Goal: Check status: Check status

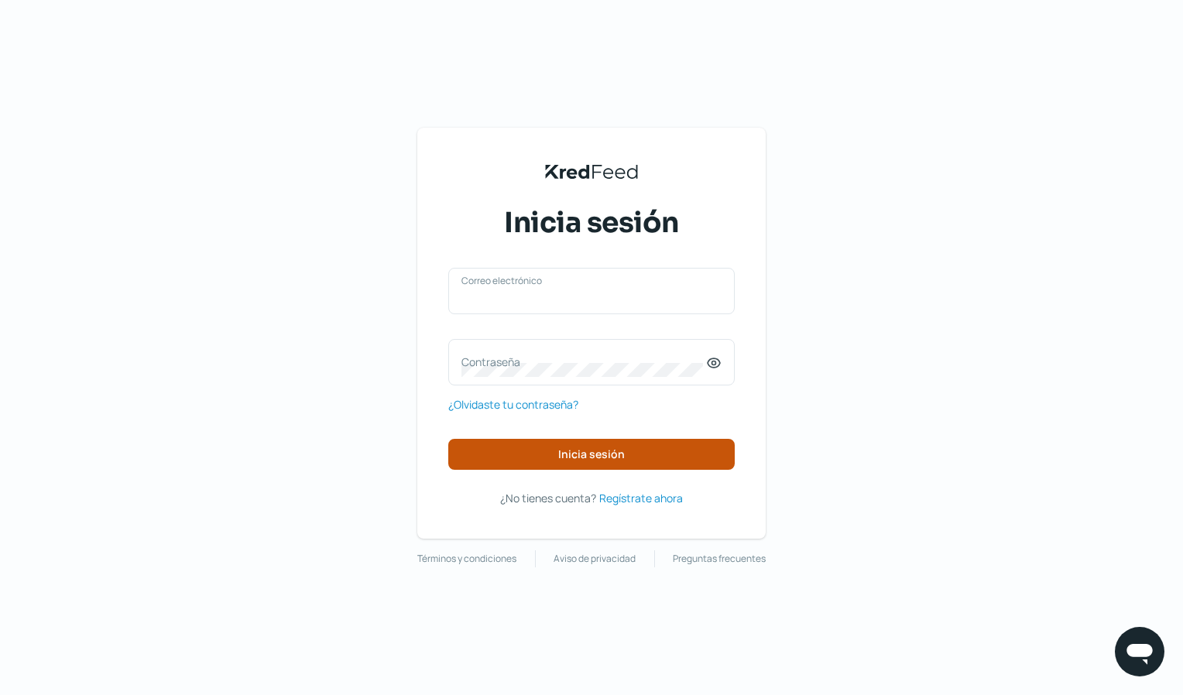
type input "[EMAIL_ADDRESS][DOMAIN_NAME]"
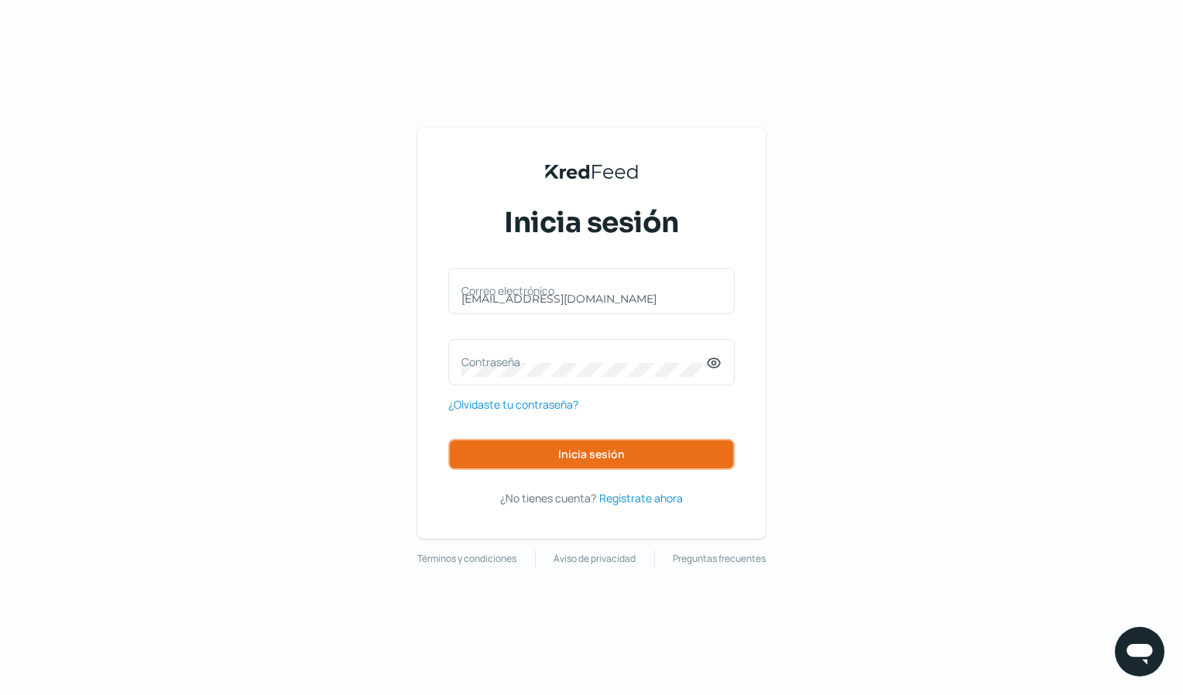
click at [595, 455] on span "Inicia sesión" at bounding box center [591, 454] width 67 height 11
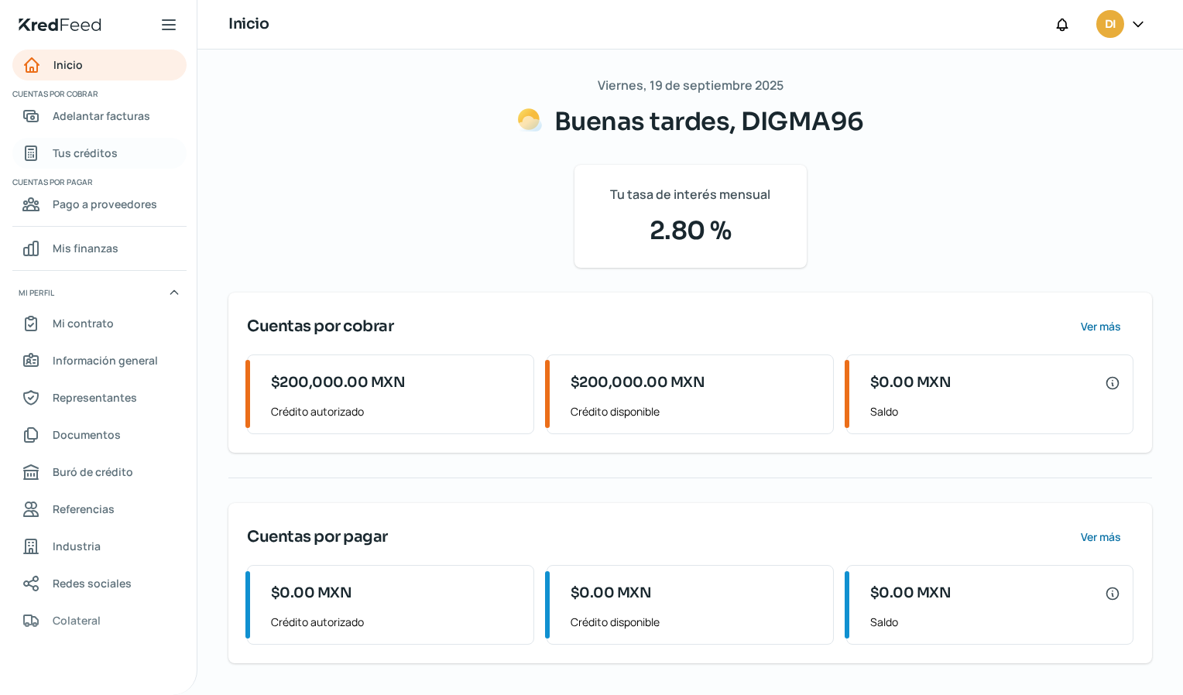
click at [101, 149] on span "Tus créditos" at bounding box center [85, 152] width 65 height 19
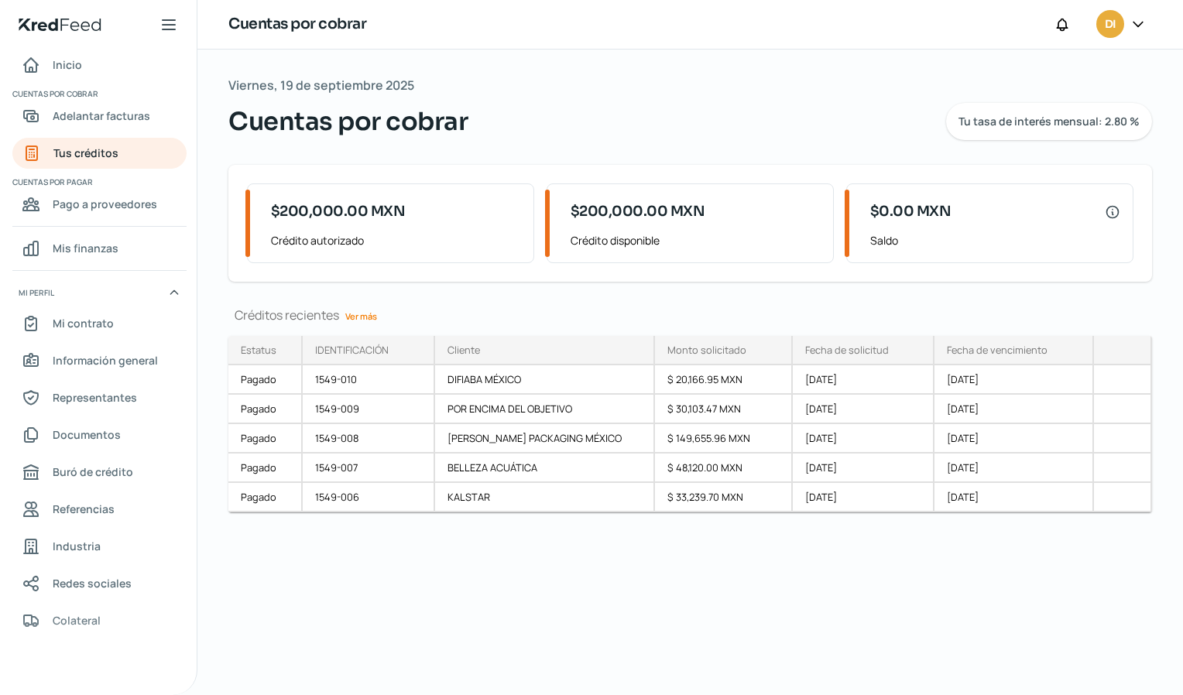
click at [360, 318] on link "Ver más" at bounding box center [361, 316] width 44 height 24
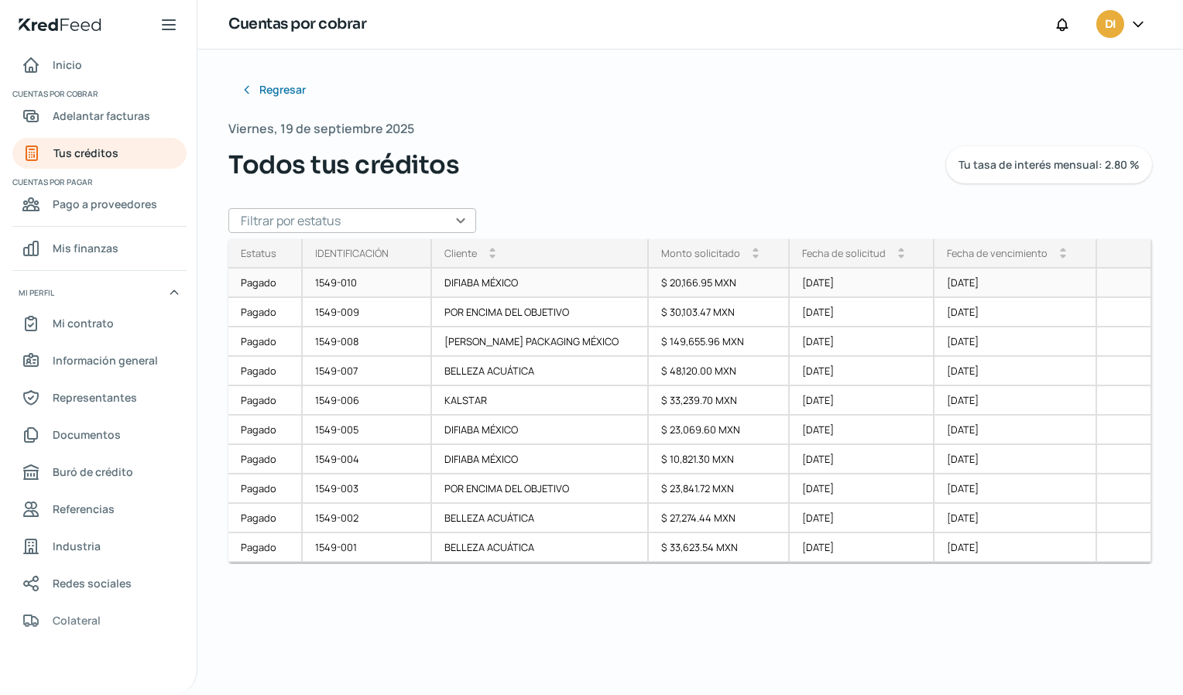
click at [557, 278] on div "DIFIABA MÉXICO" at bounding box center [541, 283] width 218 height 29
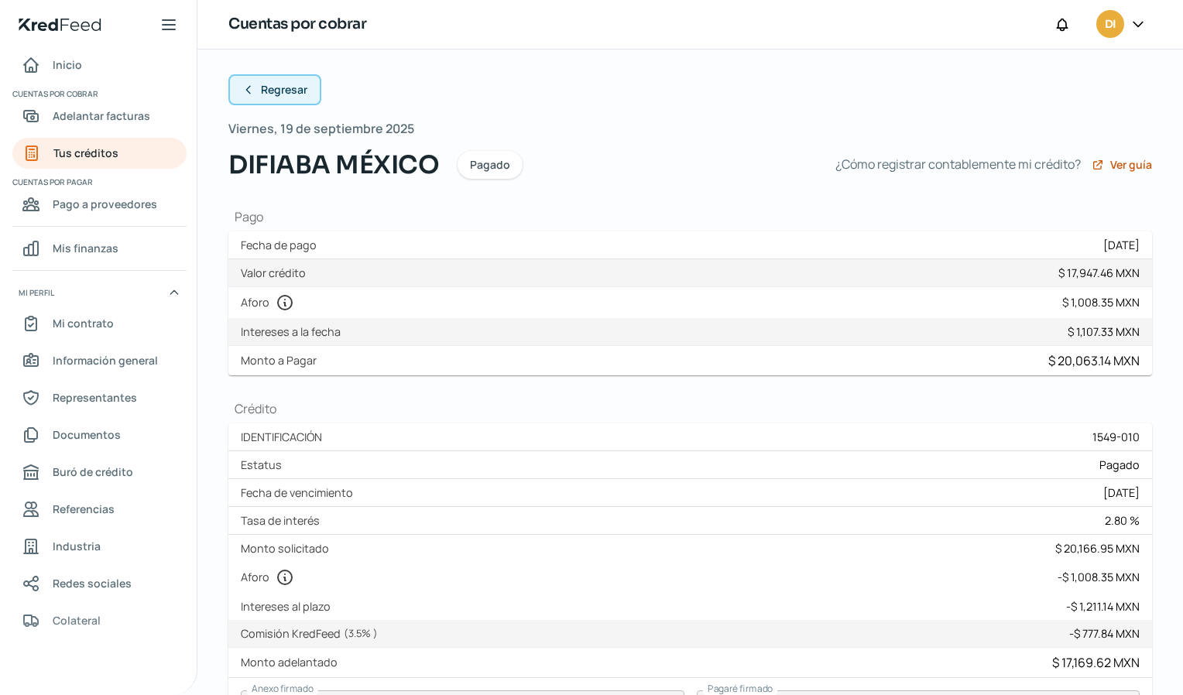
click at [255, 94] on button "Regresar" at bounding box center [274, 89] width 93 height 31
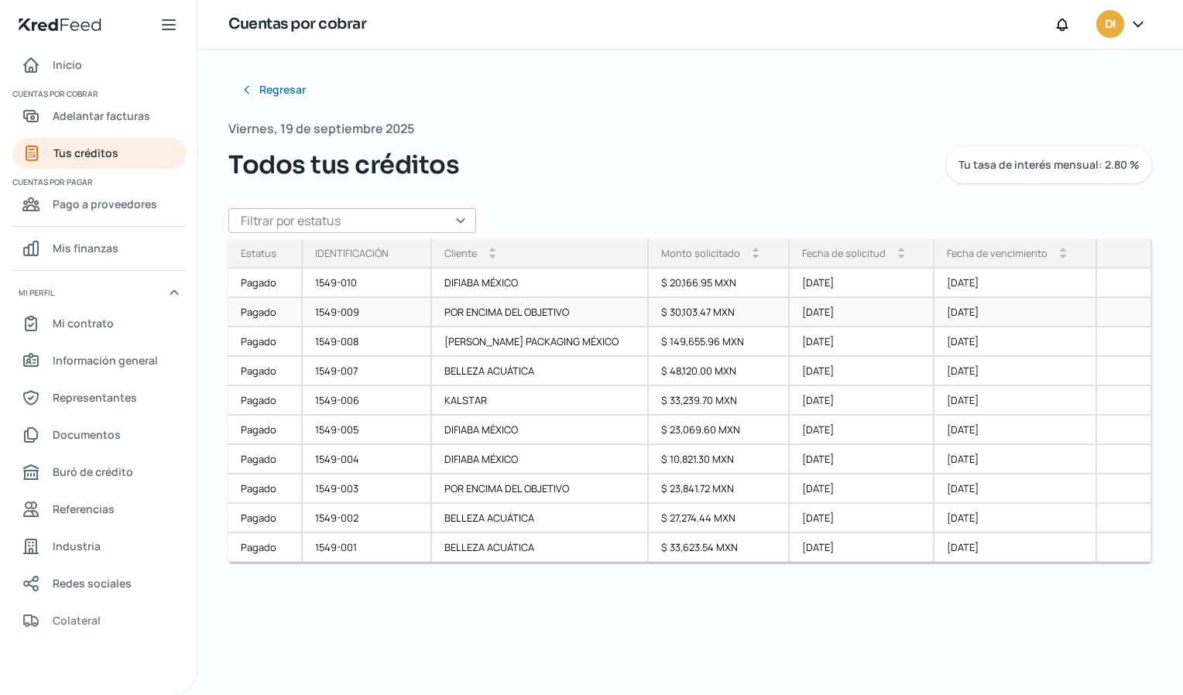
click at [953, 311] on div "[DATE]" at bounding box center [1015, 312] width 163 height 29
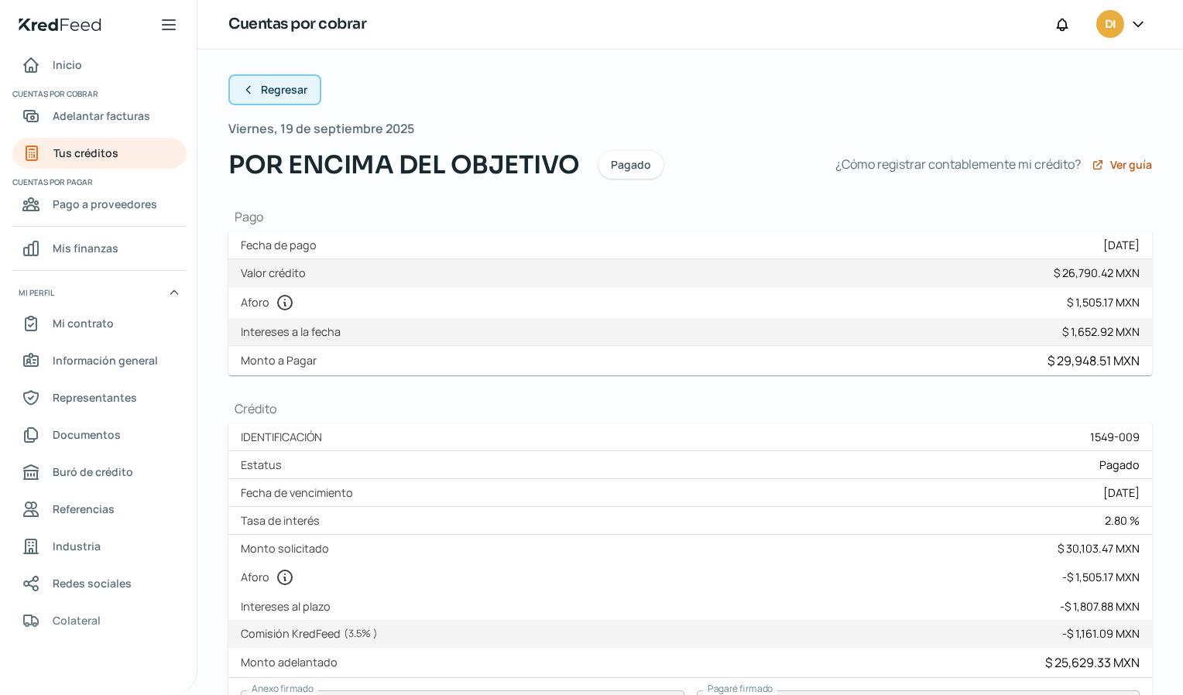
click at [270, 87] on span "Regresar" at bounding box center [284, 89] width 46 height 11
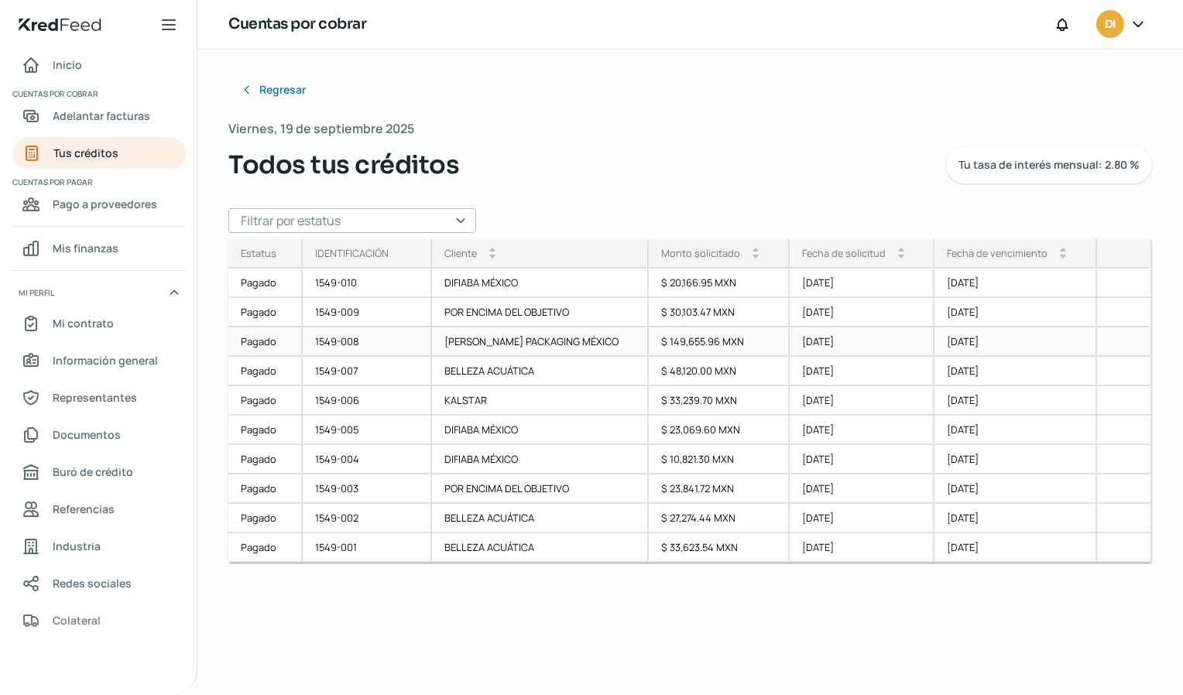
click at [934, 342] on div "[DATE]" at bounding box center [1015, 341] width 163 height 29
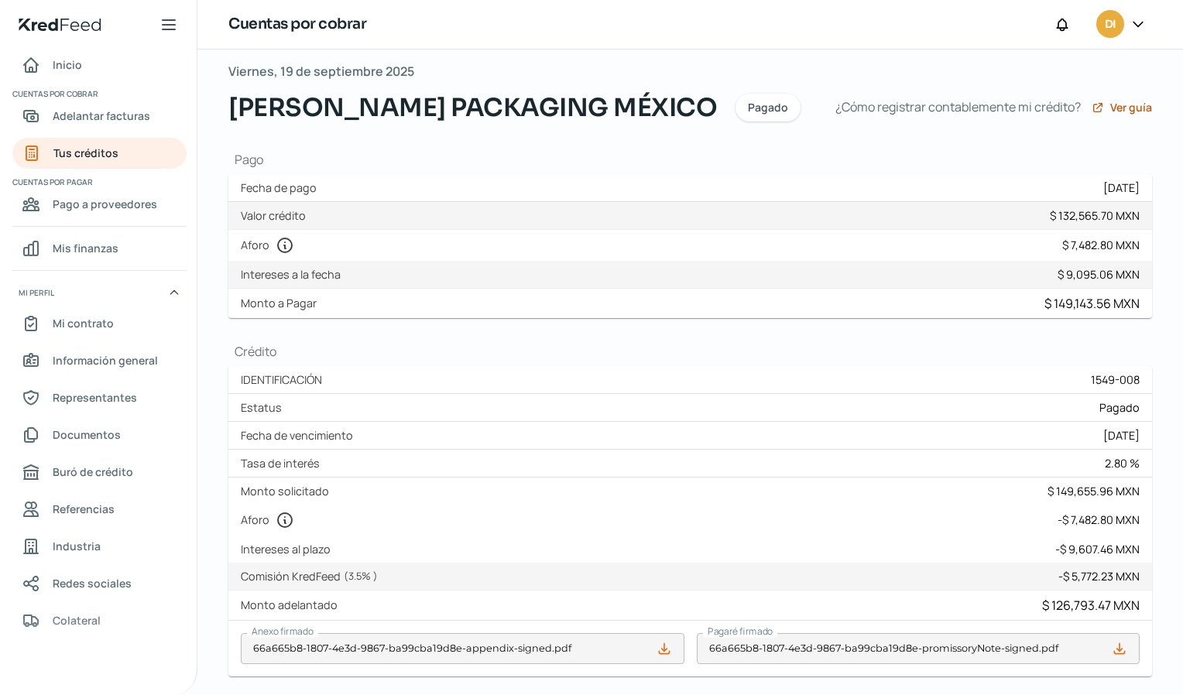
scroll to position [62, 0]
